Goal: Transaction & Acquisition: Purchase product/service

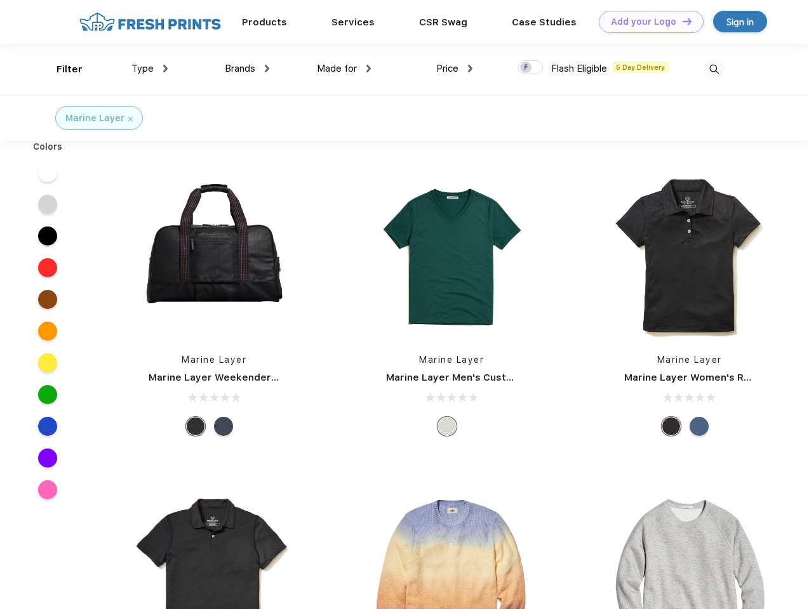
click at [646, 22] on link "Add your Logo Design Tool" at bounding box center [651, 22] width 105 height 22
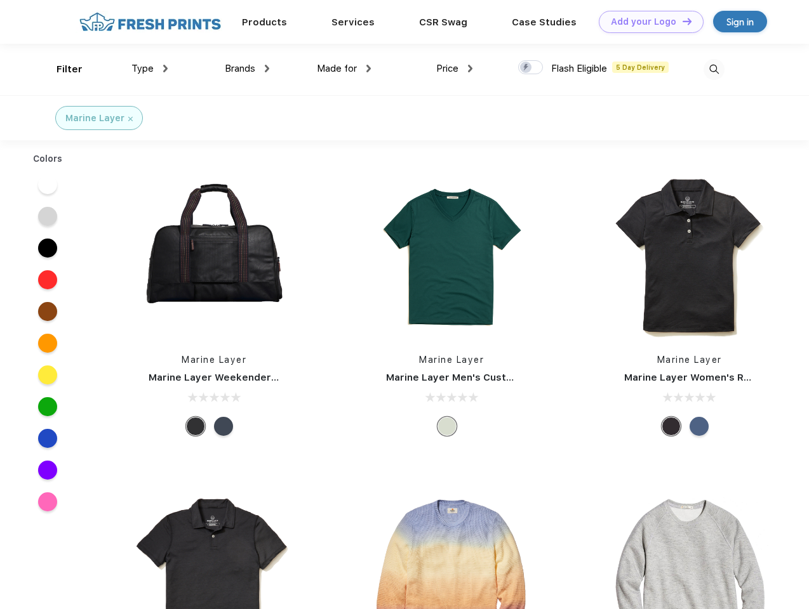
click at [0, 0] on div "Design Tool" at bounding box center [0, 0] width 0 height 0
click at [681, 21] on link "Add your Logo Design Tool" at bounding box center [651, 22] width 105 height 22
click at [61, 69] on div "Filter" at bounding box center [69, 69] width 26 height 15
click at [150, 69] on span "Type" at bounding box center [142, 68] width 22 height 11
click at [247, 69] on span "Brands" at bounding box center [240, 68] width 30 height 11
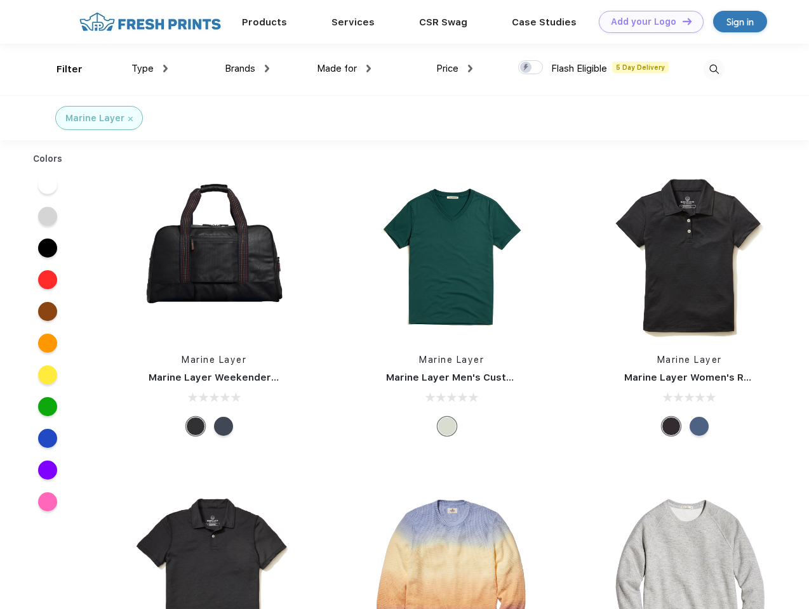
click at [344, 69] on span "Made for" at bounding box center [337, 68] width 40 height 11
click at [455, 69] on span "Price" at bounding box center [447, 68] width 22 height 11
click at [531, 68] on div at bounding box center [530, 67] width 25 height 14
click at [526, 68] on input "checkbox" at bounding box center [522, 64] width 8 height 8
click at [714, 69] on img at bounding box center [713, 69] width 21 height 21
